Goal: Task Accomplishment & Management: Manage account settings

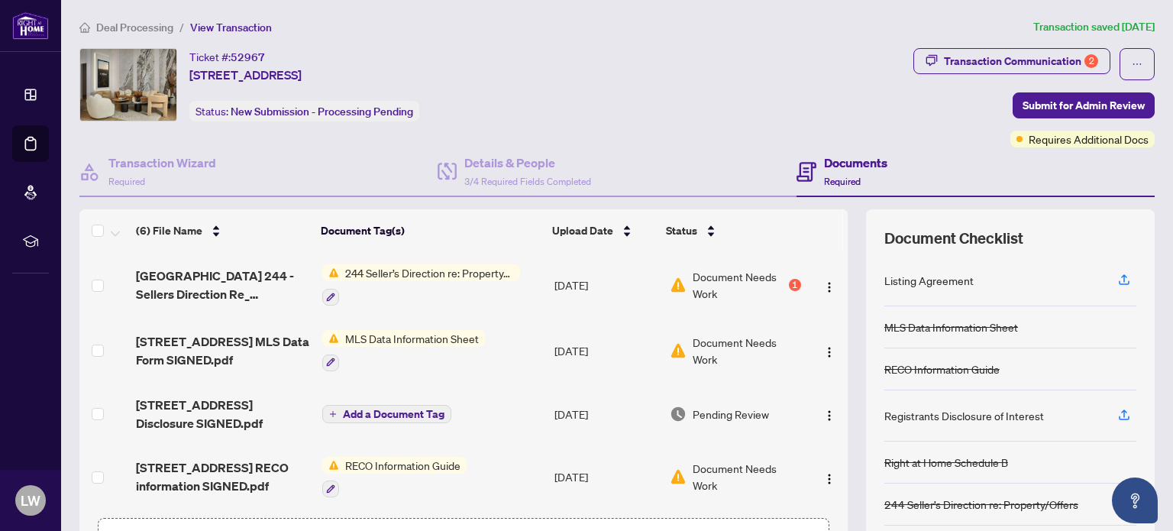
click at [789, 283] on div "1" at bounding box center [795, 285] width 12 height 12
click at [755, 344] on span "Document Needs Work" at bounding box center [747, 351] width 108 height 34
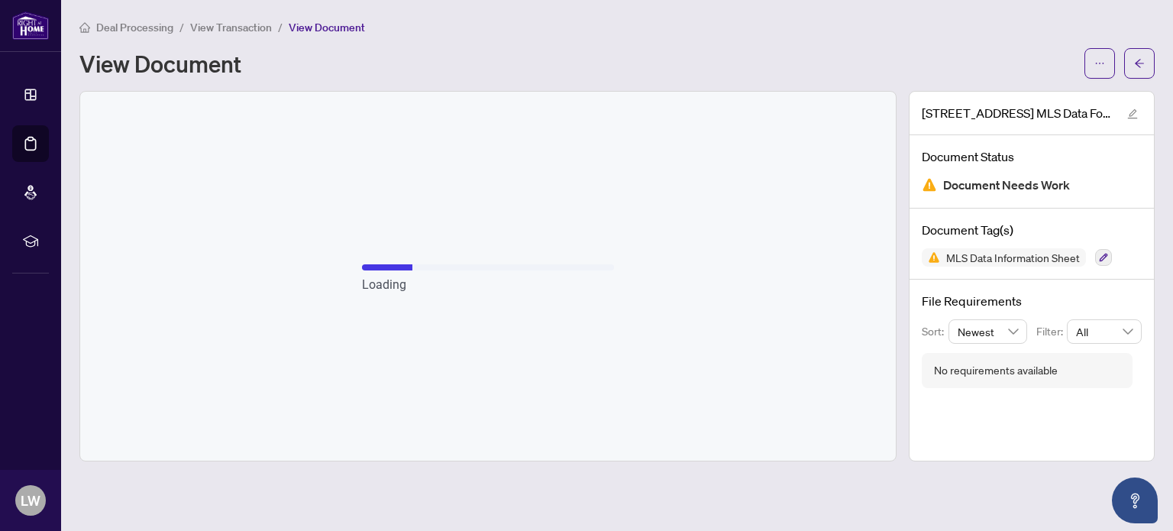
click at [993, 179] on span "Document Needs Work" at bounding box center [1006, 185] width 127 height 21
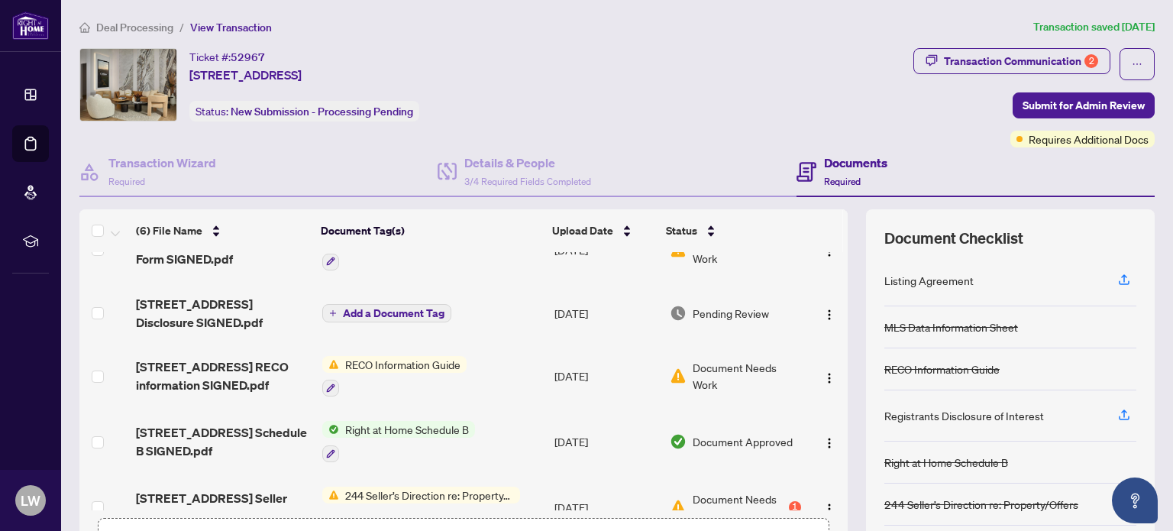
scroll to position [129, 0]
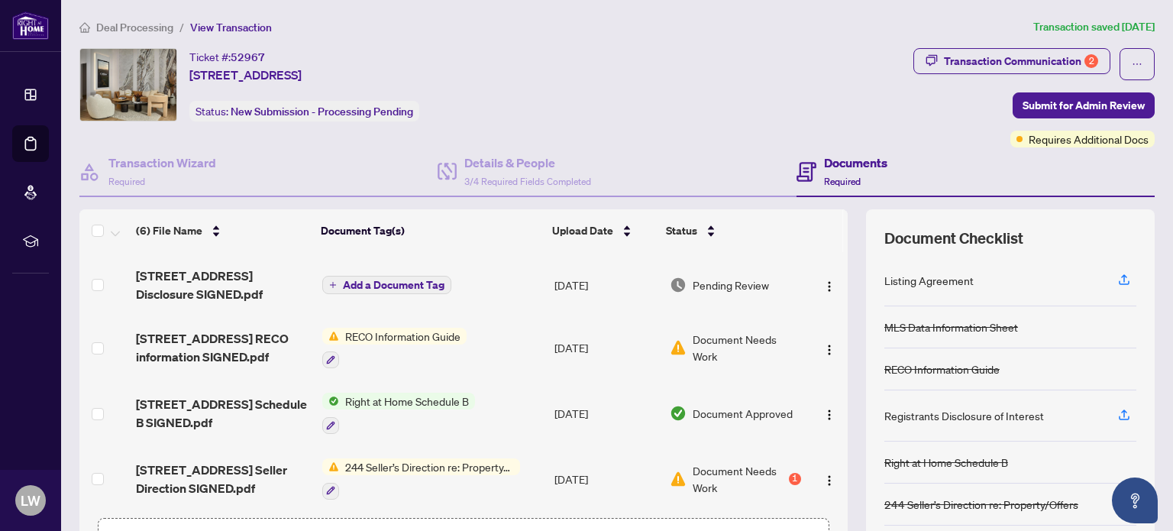
click at [747, 476] on span "Document Needs Work" at bounding box center [739, 479] width 93 height 34
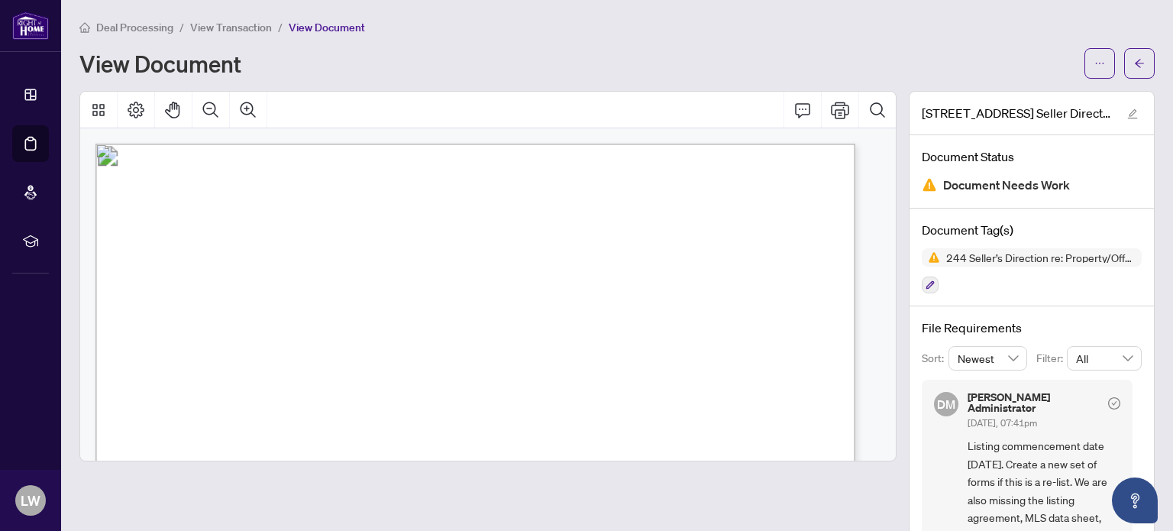
click at [250, 27] on span "View Transaction" at bounding box center [231, 28] width 82 height 14
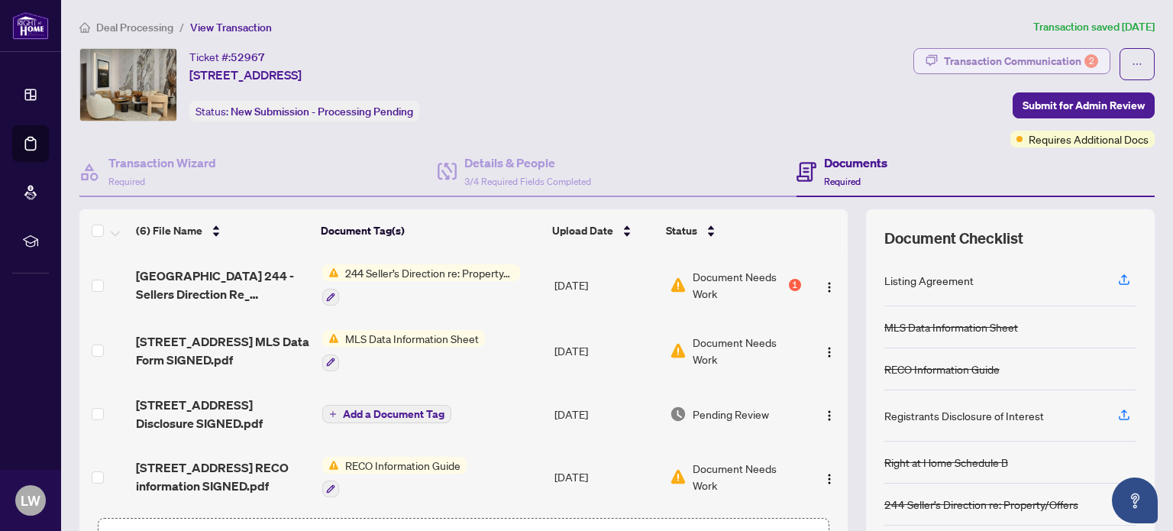
click at [974, 63] on div "Transaction Communication 2" at bounding box center [1021, 61] width 154 height 24
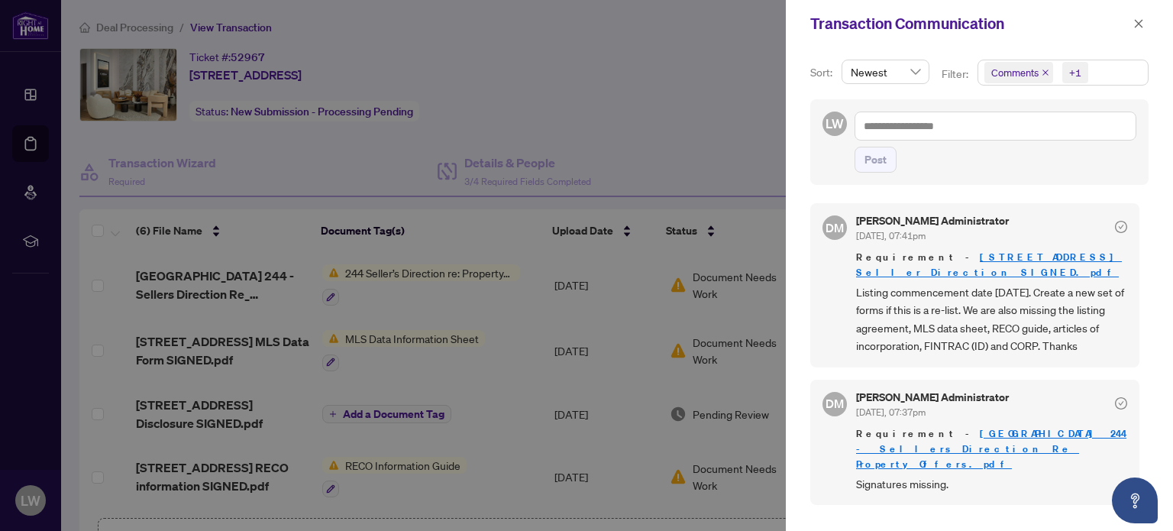
click at [985, 283] on span "Listing commencement date [DATE]. Create a new set of forms if this is a re-lis…" at bounding box center [991, 319] width 271 height 72
click at [927, 286] on span "Listing commencement date [DATE]. Create a new set of forms if this is a re-lis…" at bounding box center [991, 319] width 271 height 72
click at [941, 308] on span "Listing commencement date [DATE]. Create a new set of forms if this is a re-lis…" at bounding box center [991, 319] width 271 height 72
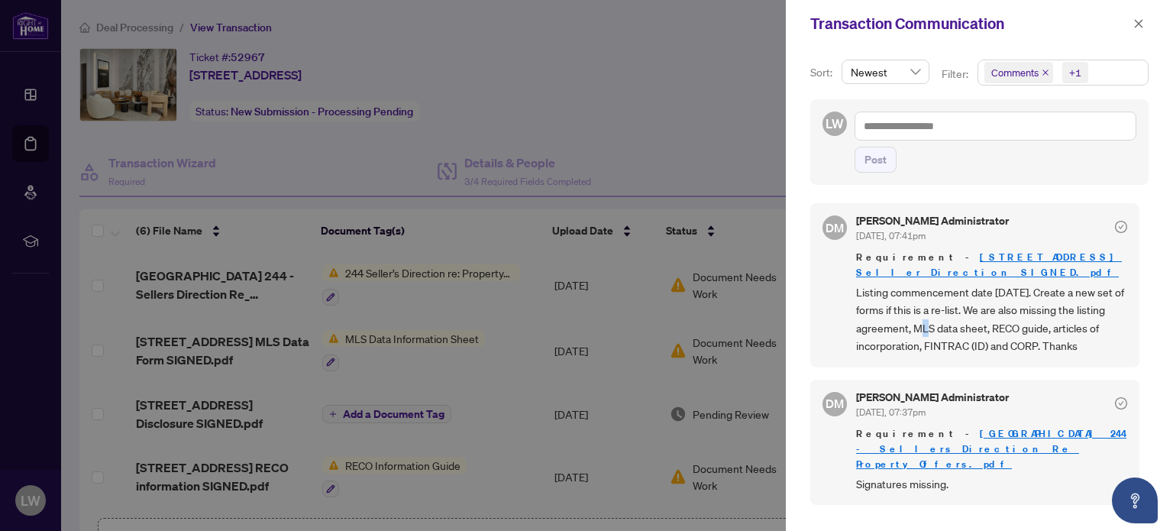
click at [941, 308] on span "Listing commencement date [DATE]. Create a new set of forms if this is a re-lis…" at bounding box center [991, 319] width 271 height 72
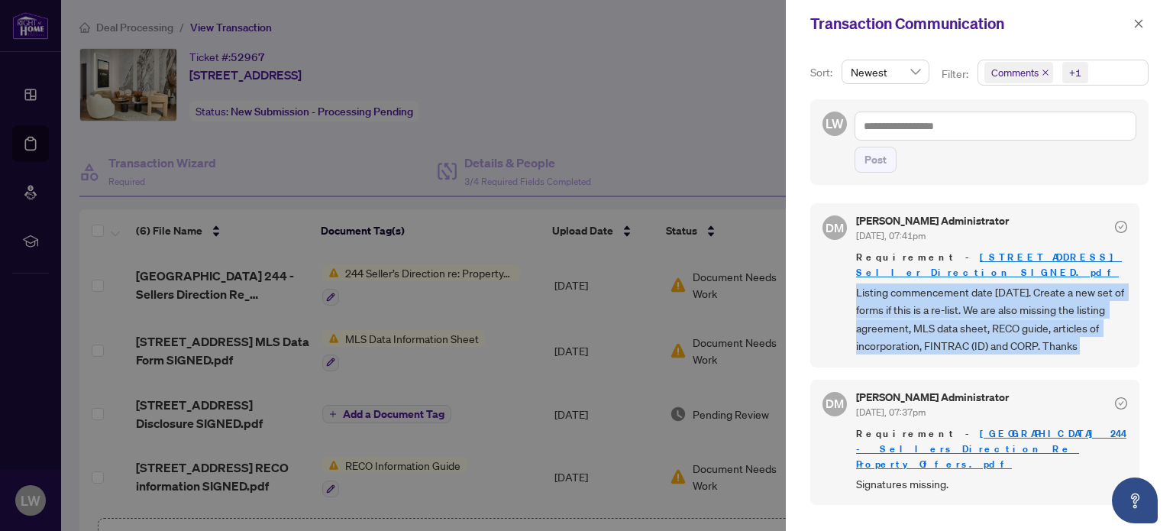
click at [941, 308] on span "Listing commencement date [DATE]. Create a new set of forms if this is a re-lis…" at bounding box center [991, 319] width 271 height 72
click at [953, 304] on span "Listing commencement date [DATE]. Create a new set of forms if this is a re-lis…" at bounding box center [991, 319] width 271 height 72
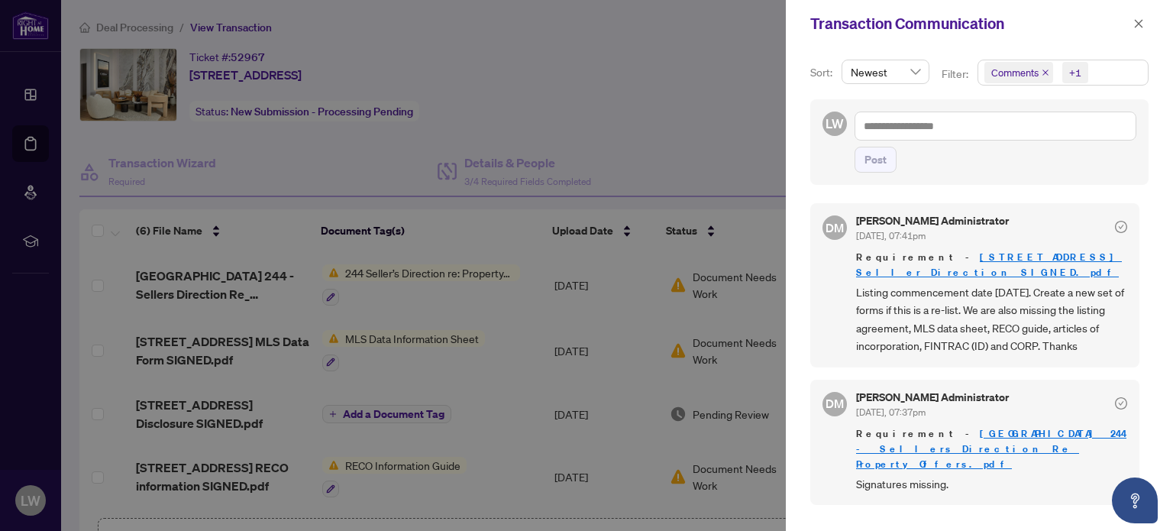
click at [917, 296] on span "Listing commencement date [DATE]. Create a new set of forms if this is a re-lis…" at bounding box center [991, 319] width 271 height 72
click at [1136, 21] on icon "close" at bounding box center [1139, 23] width 8 height 8
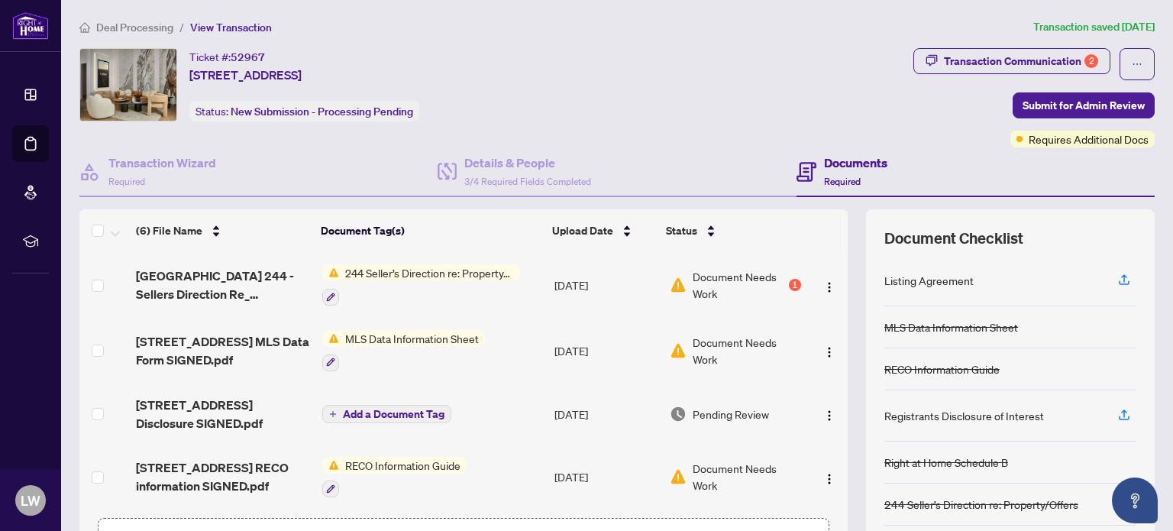
click at [247, 54] on span "52967" at bounding box center [248, 57] width 34 height 14
click at [150, 25] on span "Deal Processing" at bounding box center [134, 28] width 77 height 14
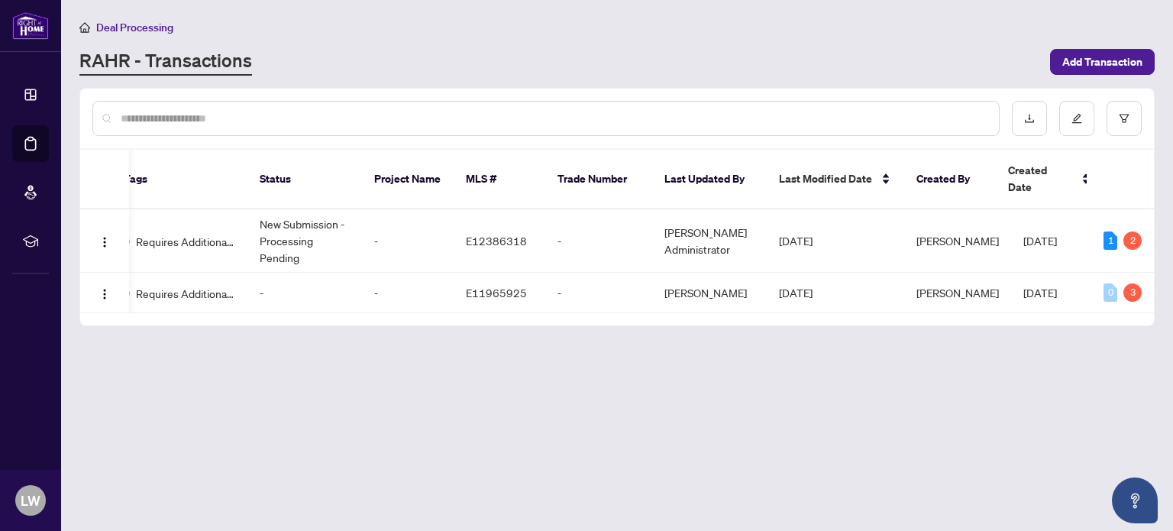
scroll to position [0, 418]
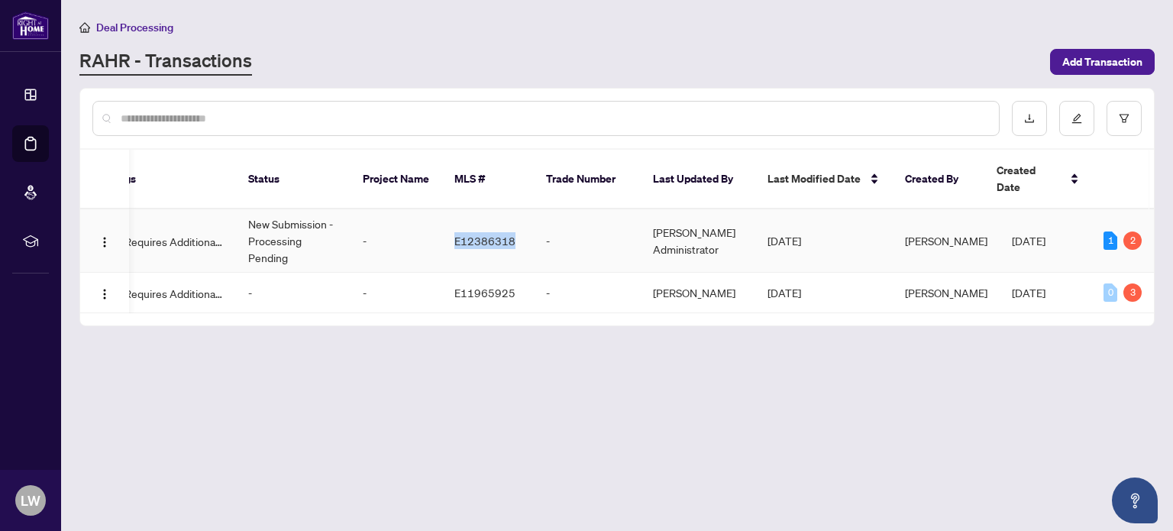
drag, startPoint x: 510, startPoint y: 223, endPoint x: 452, endPoint y: 225, distance: 58.1
click at [452, 225] on td "E12386318" at bounding box center [488, 240] width 92 height 63
